Goal: Check status: Check status

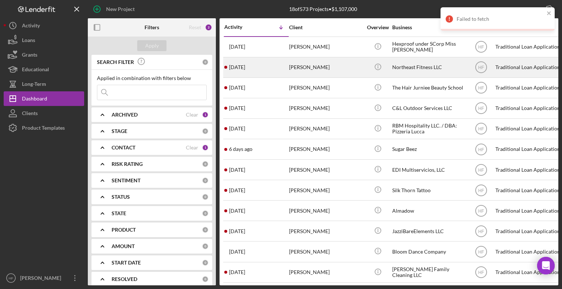
click at [312, 68] on div "[PERSON_NAME]" at bounding box center [325, 67] width 73 height 19
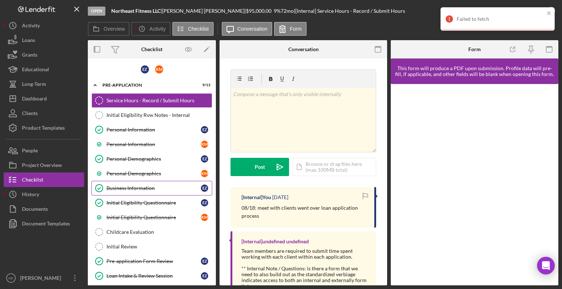
click at [164, 181] on link "Business Information Business Information E Z" at bounding box center [151, 188] width 121 height 15
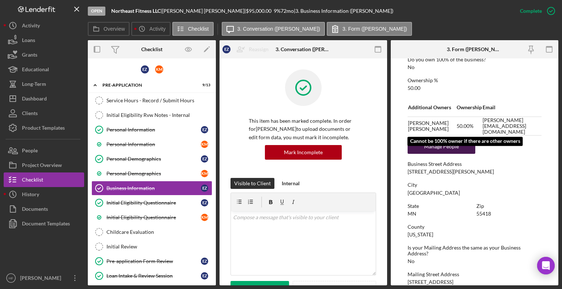
scroll to position [329, 0]
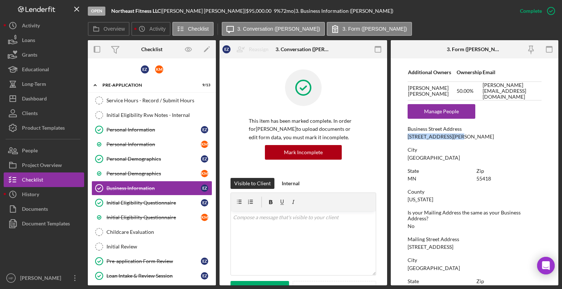
drag, startPoint x: 407, startPoint y: 138, endPoint x: 457, endPoint y: 136, distance: 50.9
click at [457, 136] on form "To edit this form you must mark this item incomplete Business Name Northeast Fi…" at bounding box center [473, 171] width 167 height 227
copy div "[STREET_ADDRESS][PERSON_NAME]"
